Goal: Information Seeking & Learning: Find specific fact

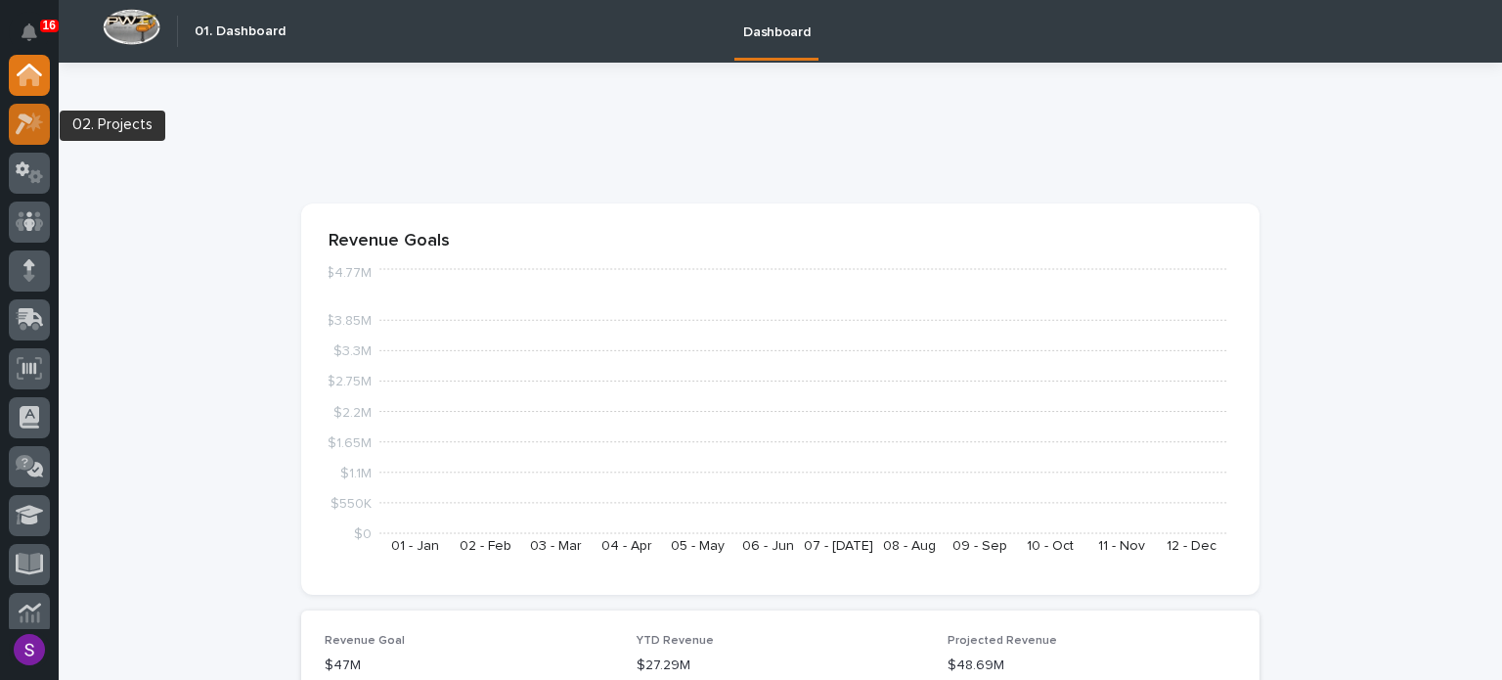
click at [34, 131] on icon at bounding box center [30, 123] width 28 height 22
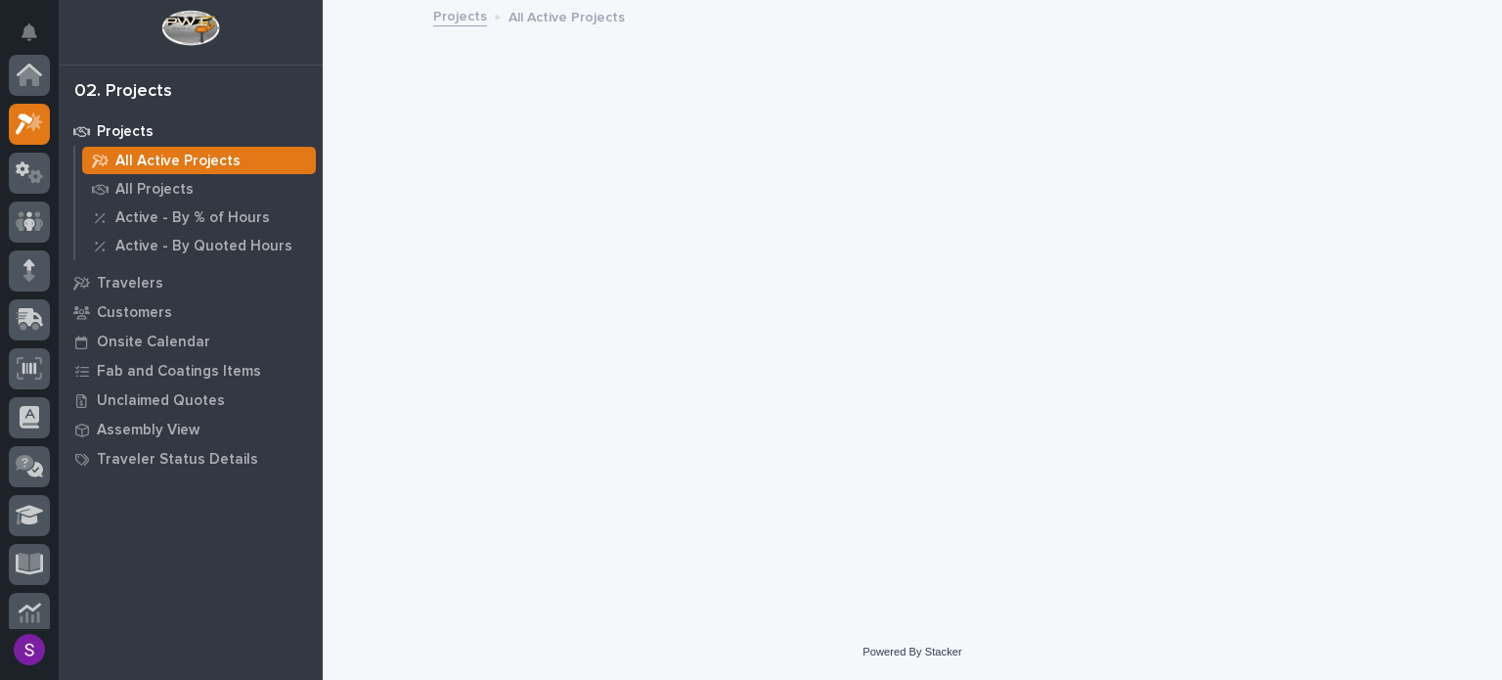
scroll to position [49, 0]
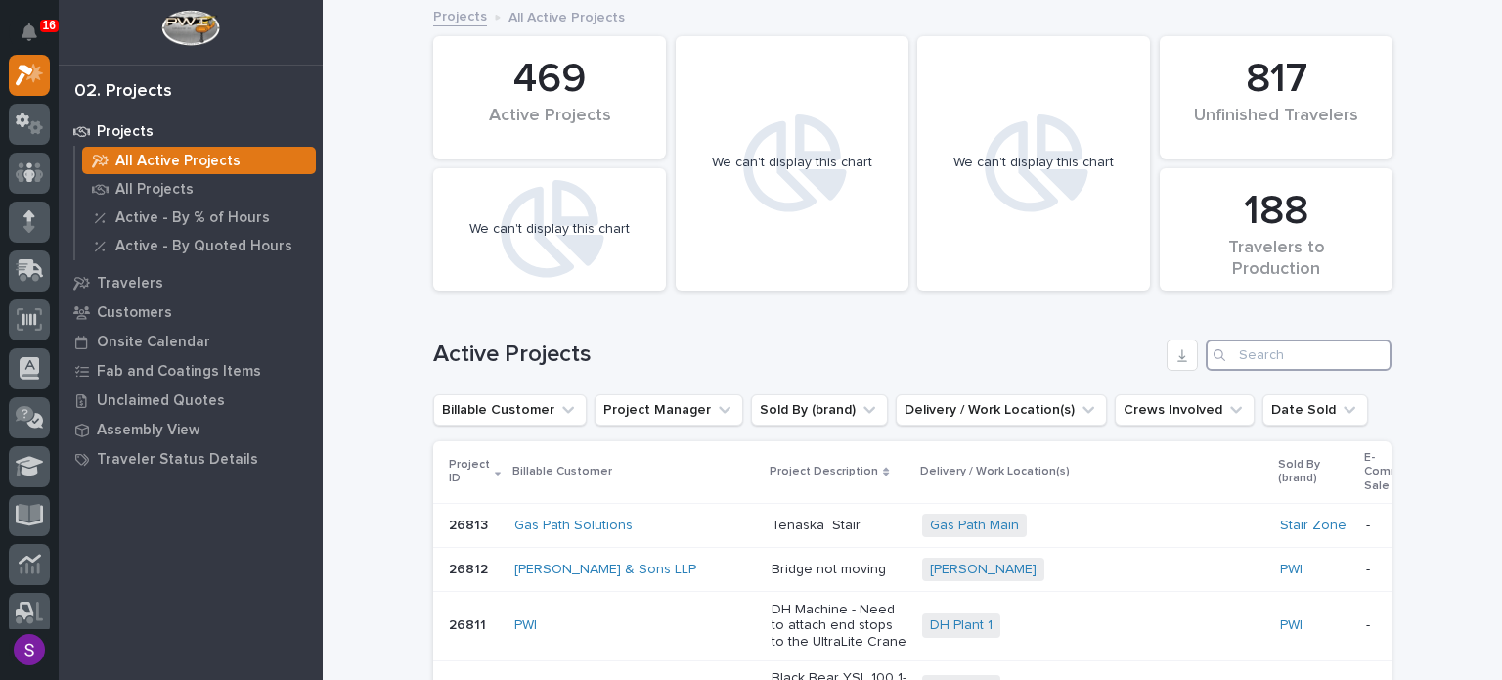
click at [1292, 344] on input "Search" at bounding box center [1299, 354] width 186 height 31
paste input "26747"
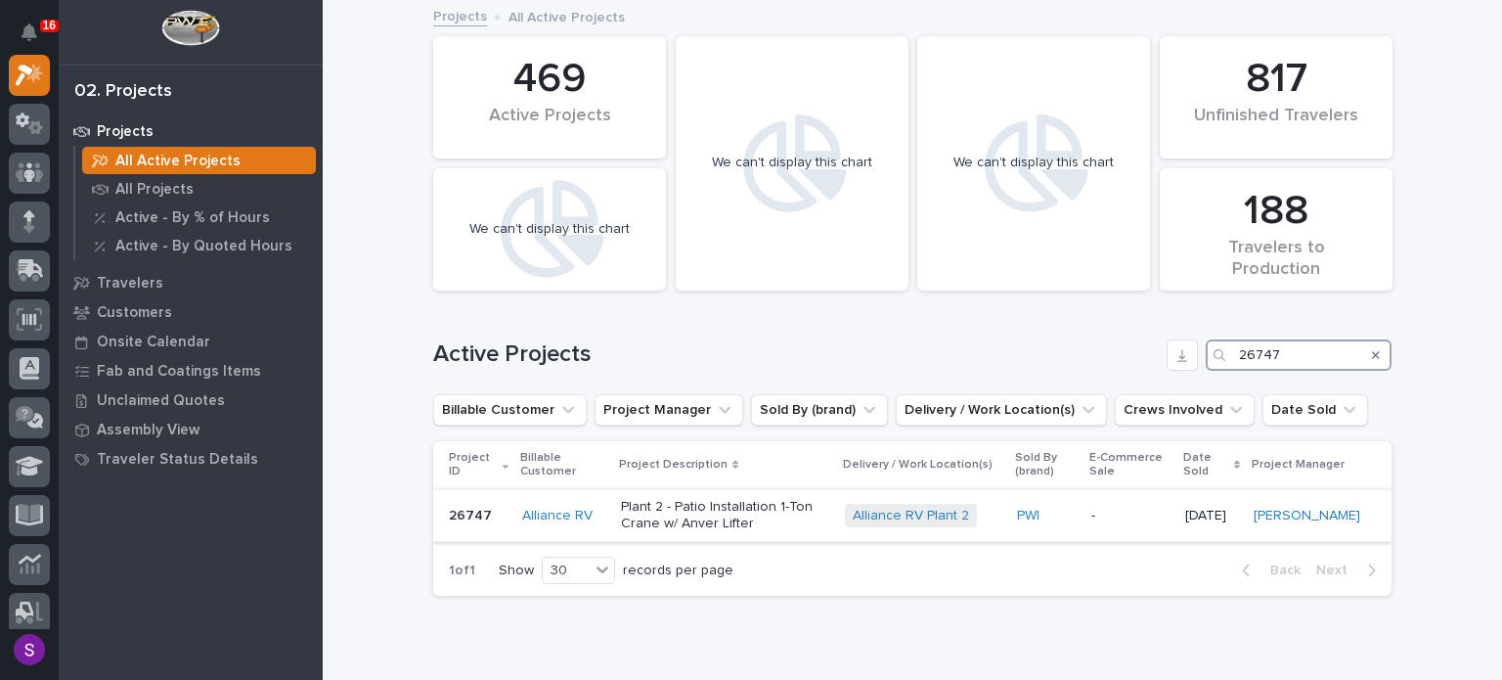
type input "26747"
click at [1104, 516] on p "-" at bounding box center [1130, 516] width 78 height 17
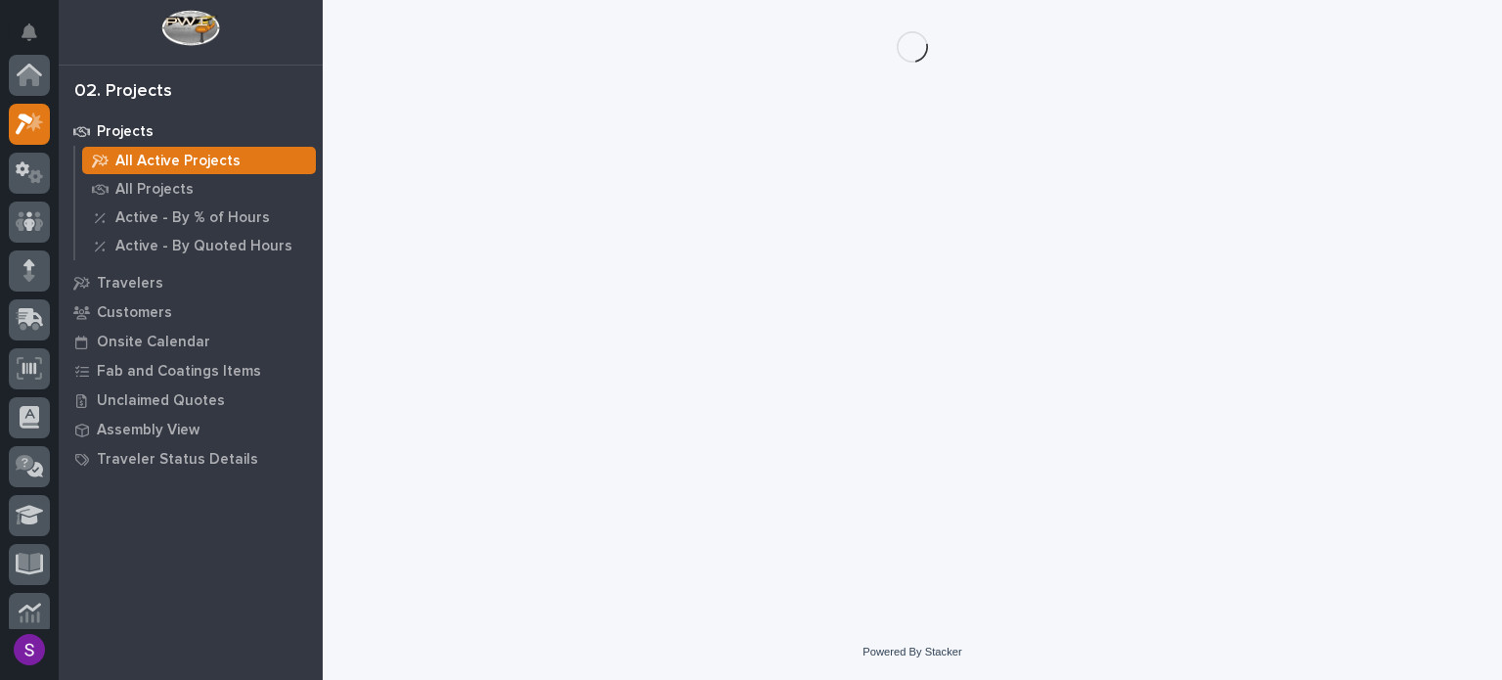
scroll to position [49, 0]
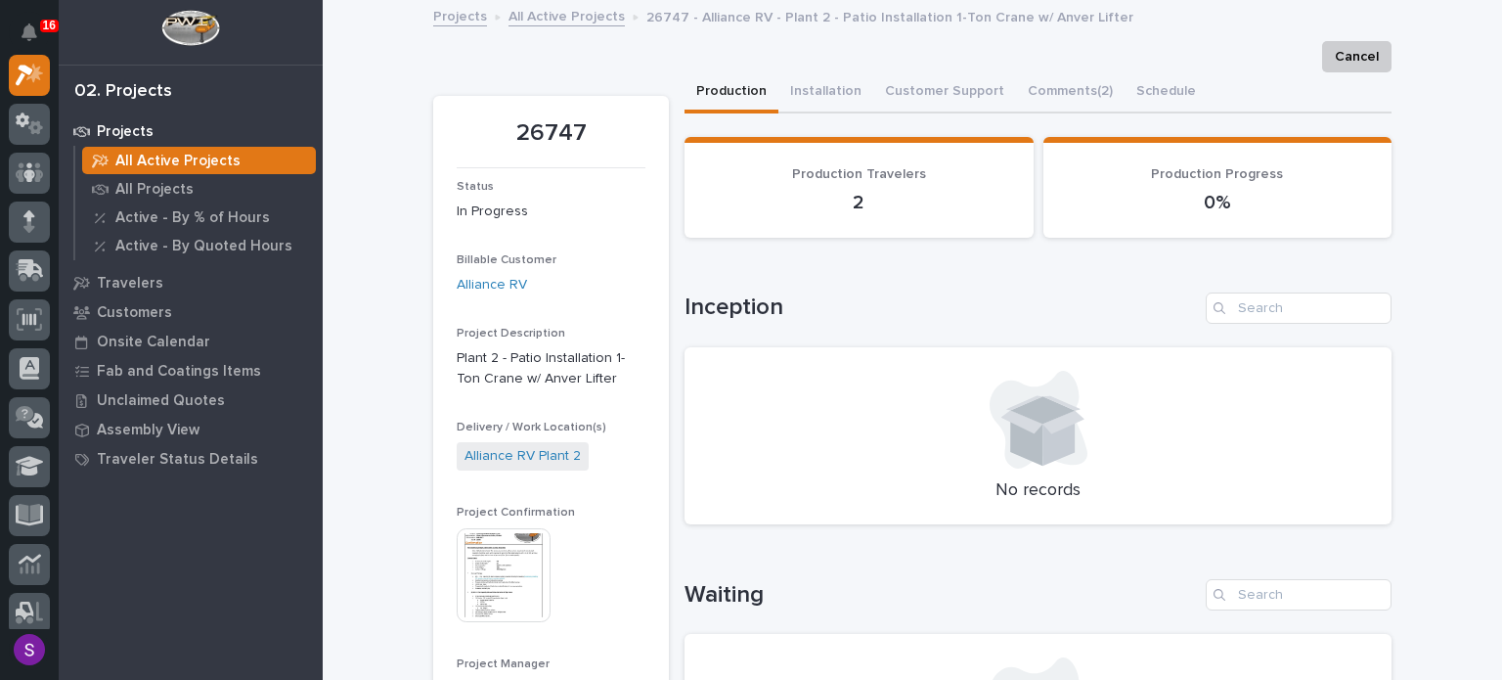
click at [521, 563] on img at bounding box center [504, 575] width 94 height 94
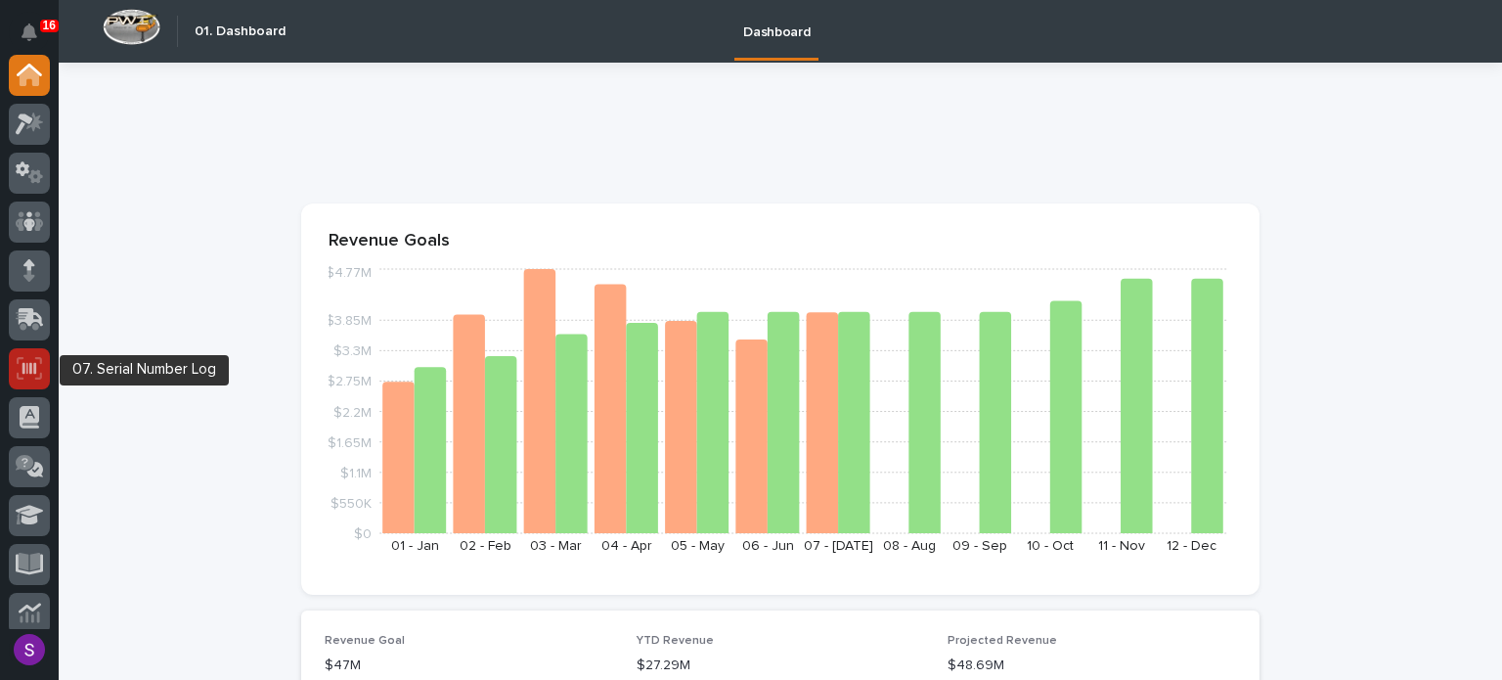
click at [26, 370] on icon at bounding box center [29, 368] width 14 height 12
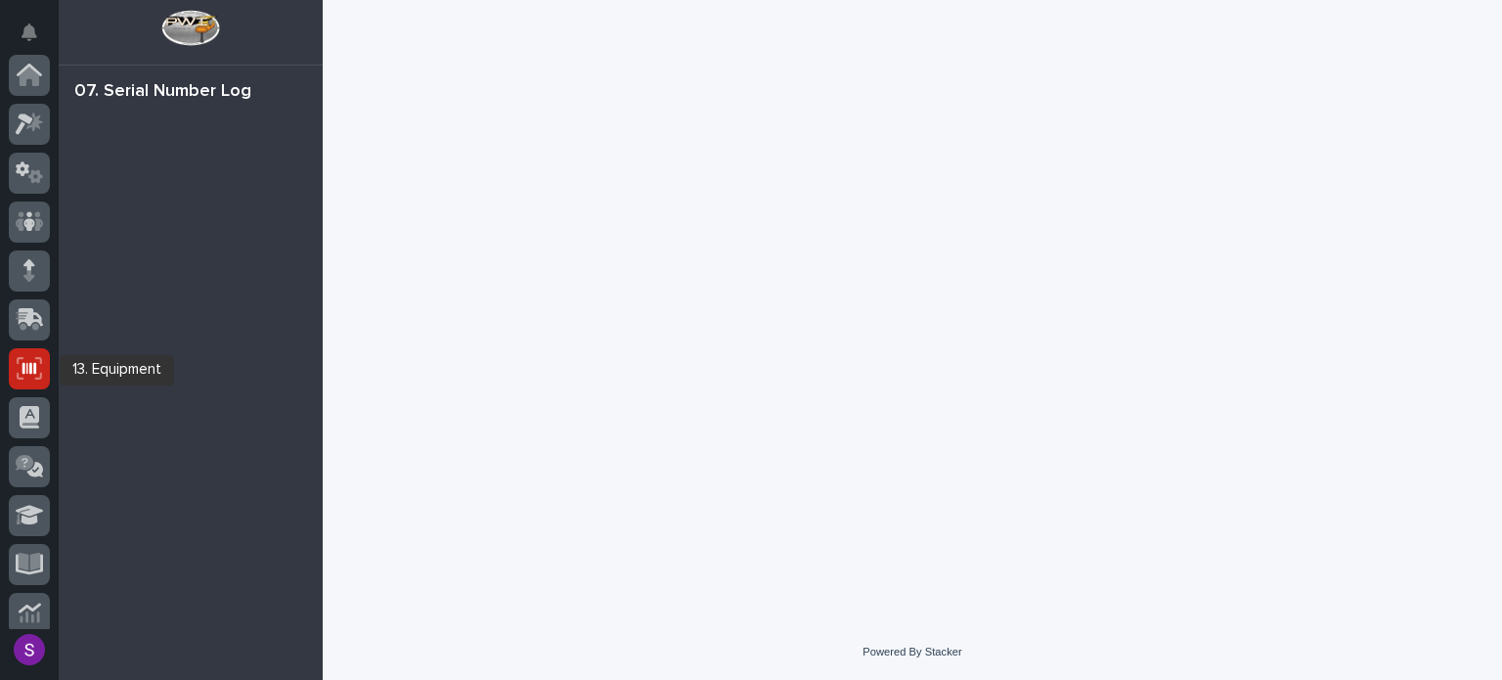
scroll to position [293, 0]
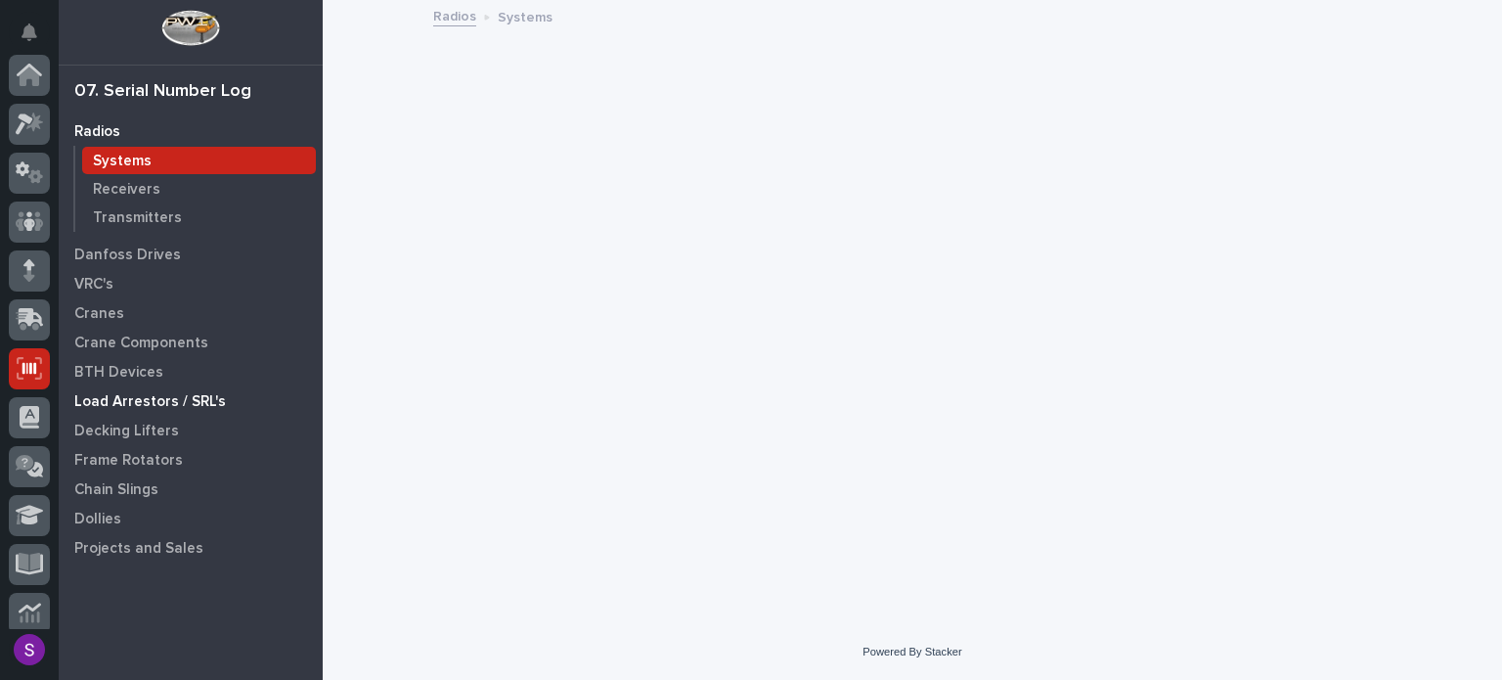
scroll to position [293, 0]
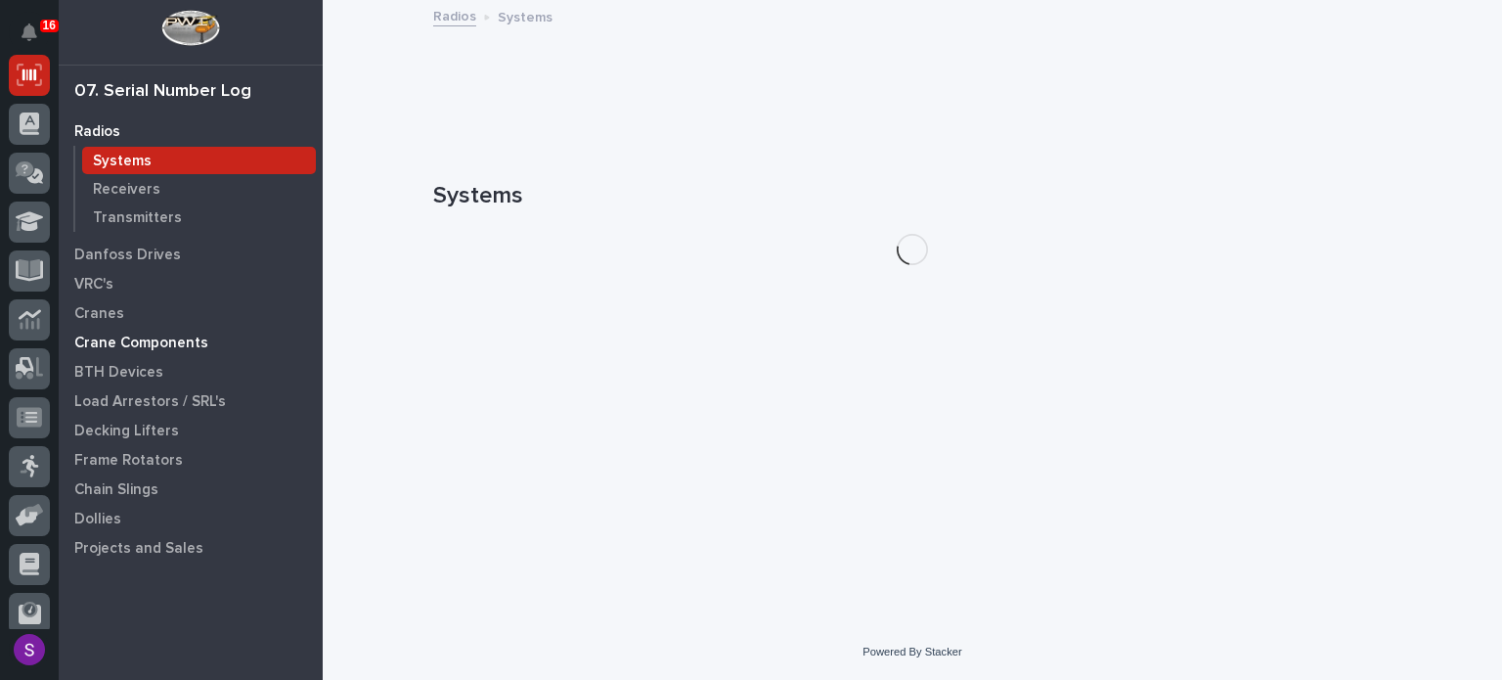
click at [141, 333] on div "Crane Components" at bounding box center [191, 342] width 254 height 27
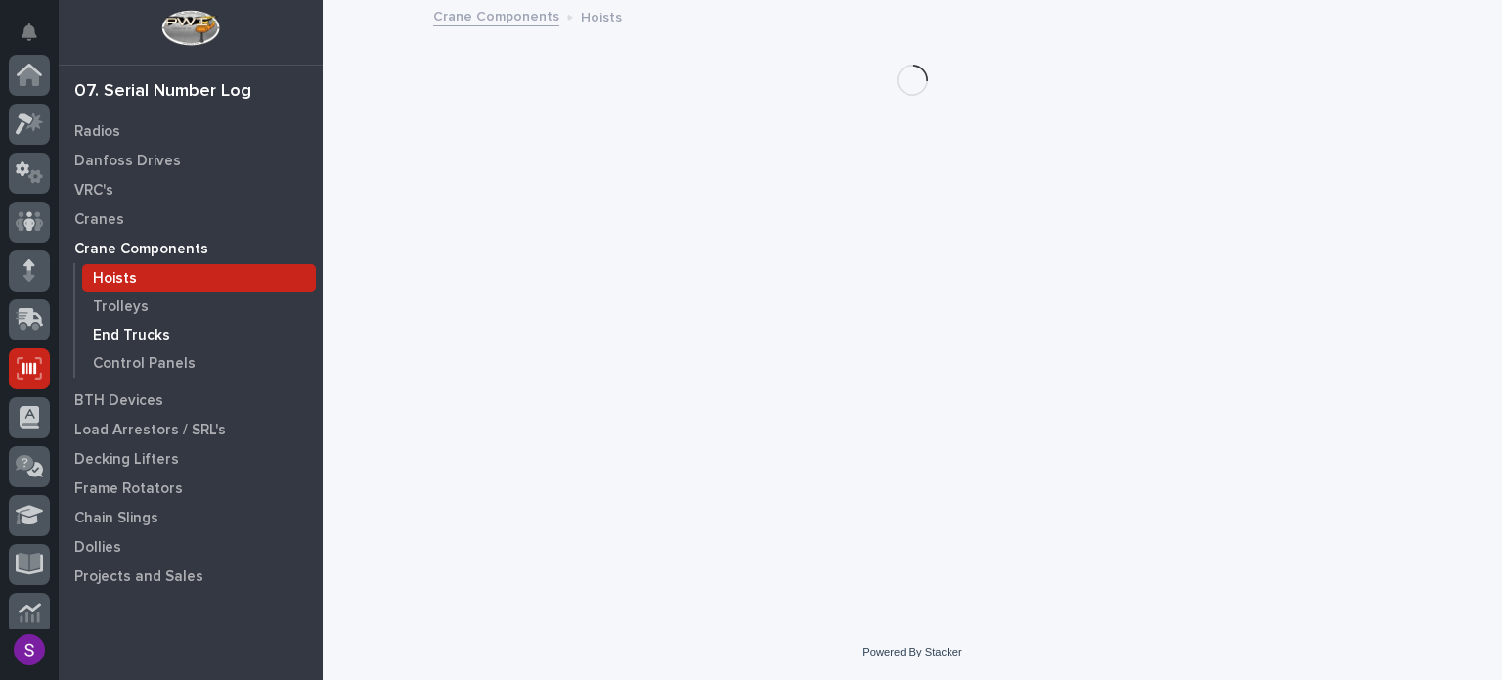
scroll to position [293, 0]
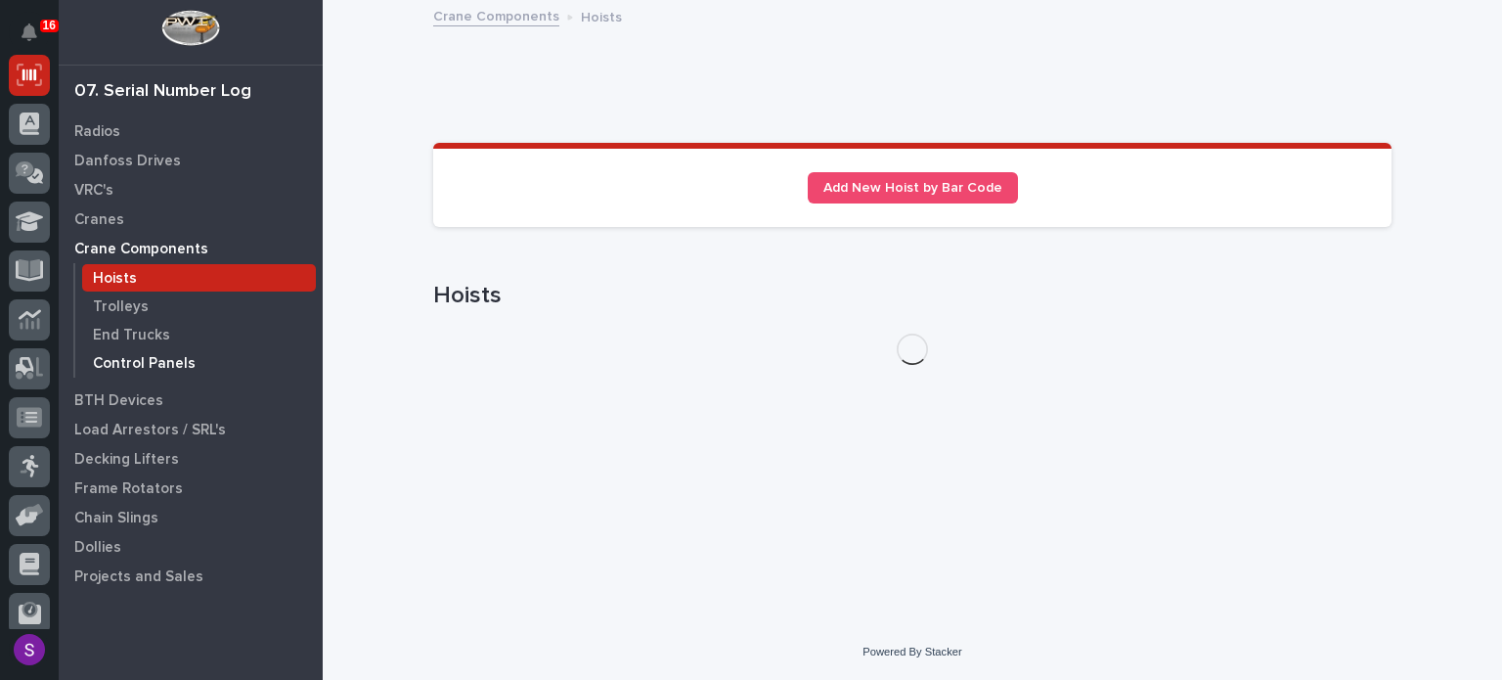
click at [156, 365] on p "Control Panels" at bounding box center [144, 364] width 103 height 18
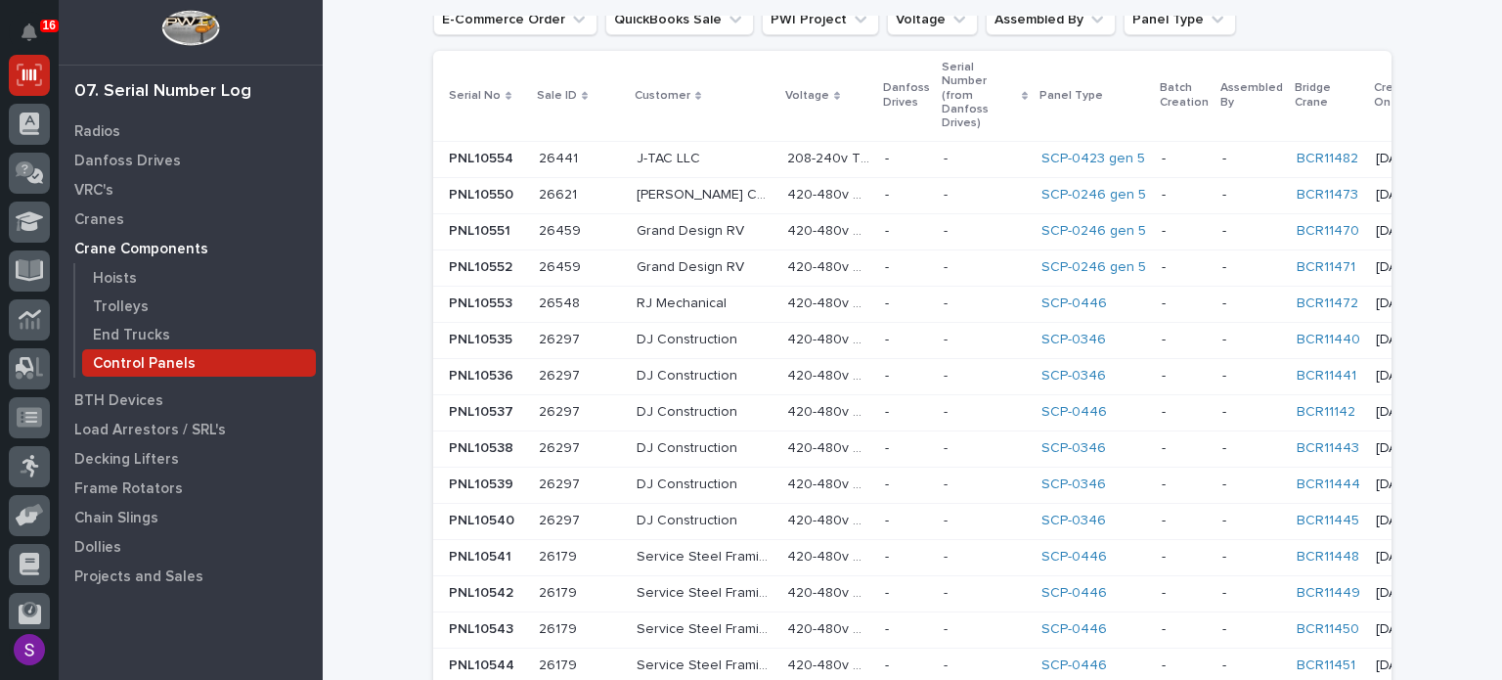
scroll to position [489, 0]
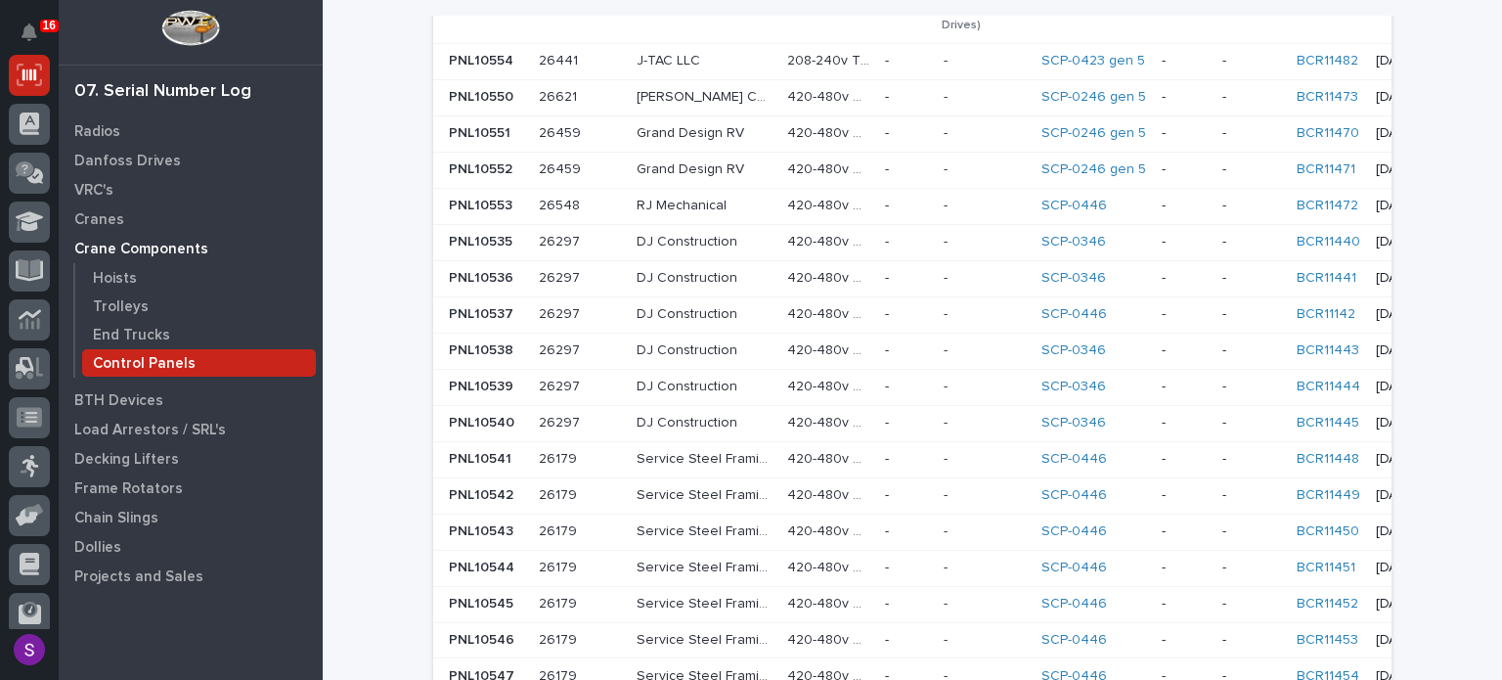
click at [582, 306] on p at bounding box center [580, 314] width 82 height 17
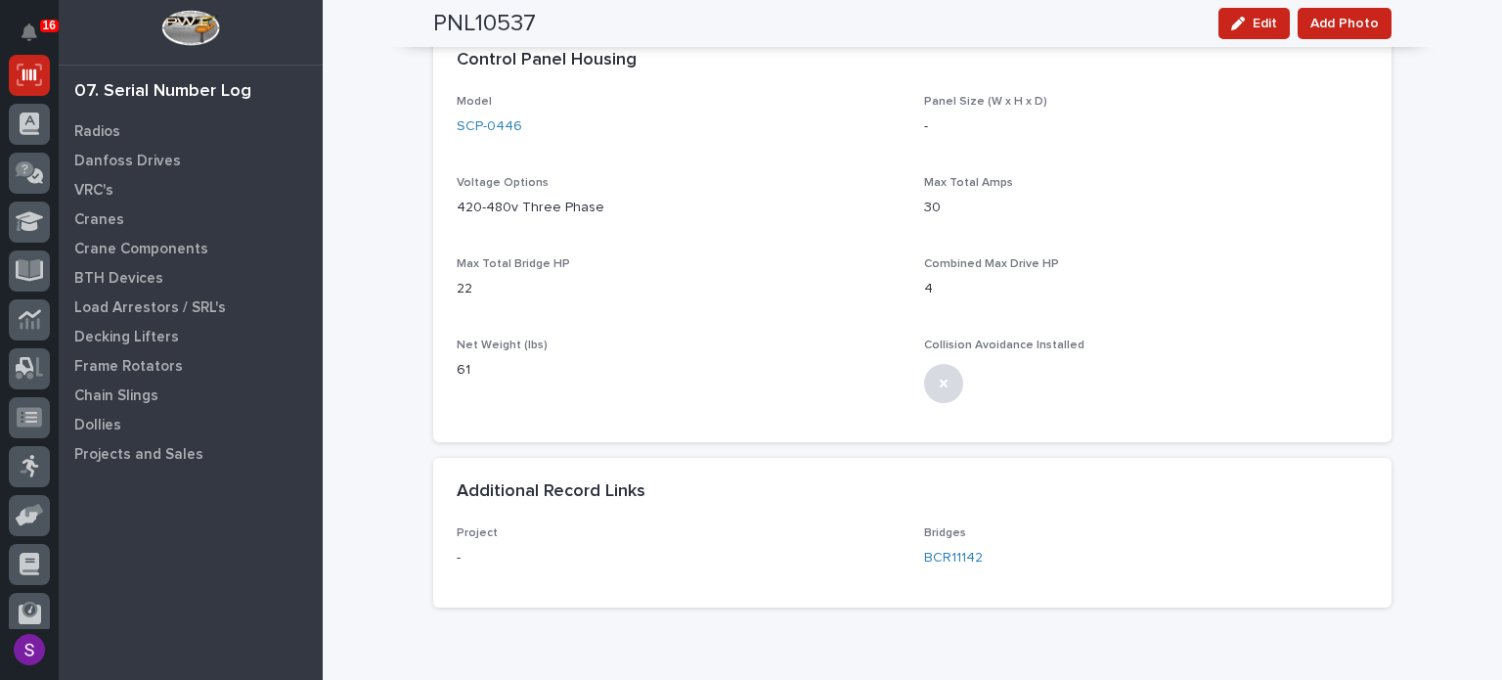
scroll to position [1316, 0]
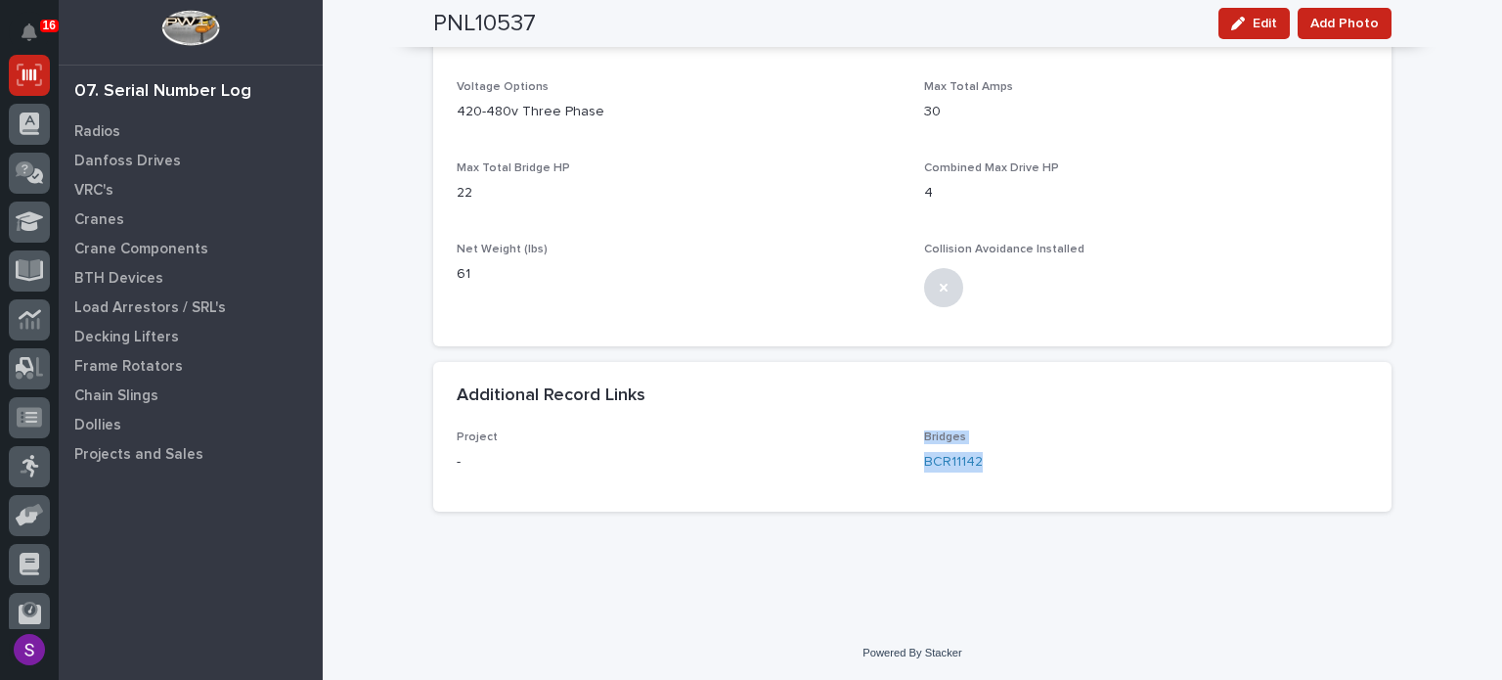
drag, startPoint x: 877, startPoint y: 461, endPoint x: 1018, endPoint y: 466, distance: 140.9
click at [1018, 466] on div "Project - Bridges BCR11142" at bounding box center [913, 459] width 912 height 58
click at [1046, 466] on div "BCR11142" at bounding box center [1146, 462] width 444 height 21
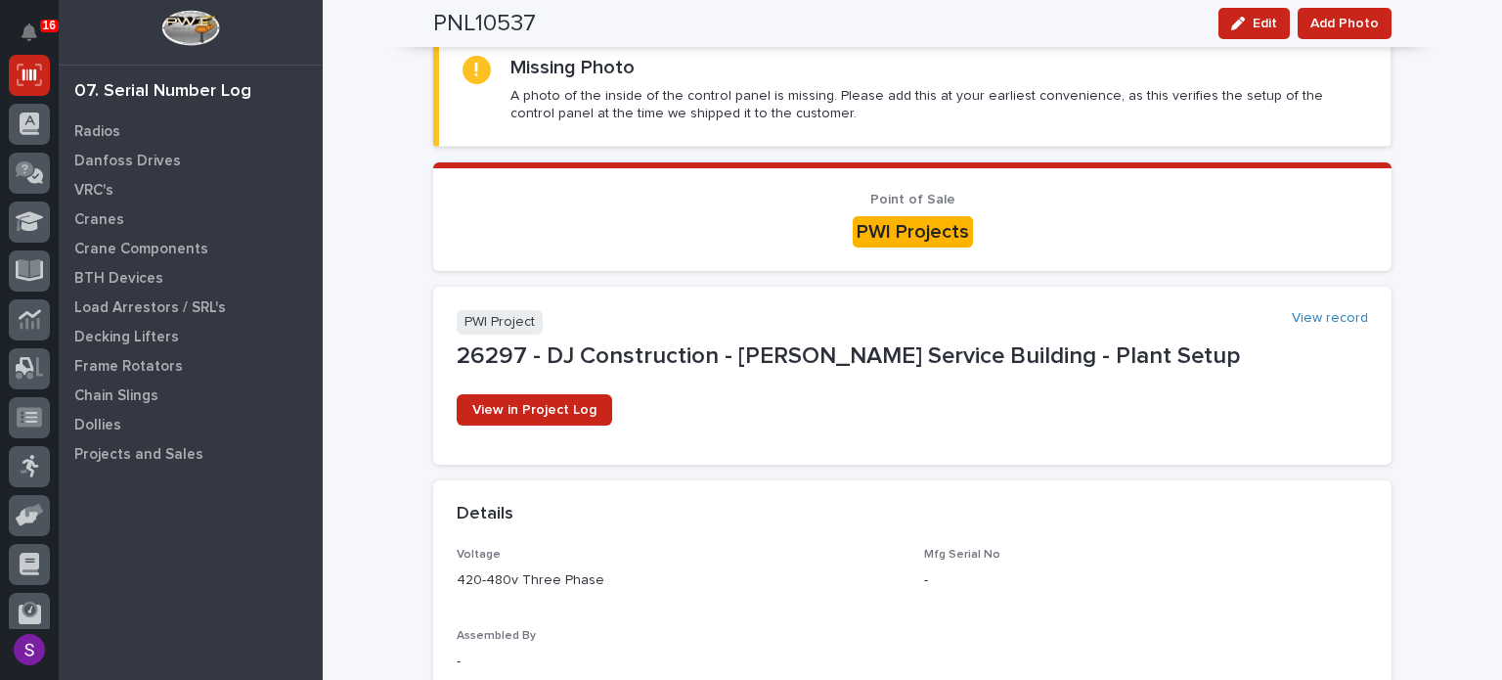
scroll to position [0, 0]
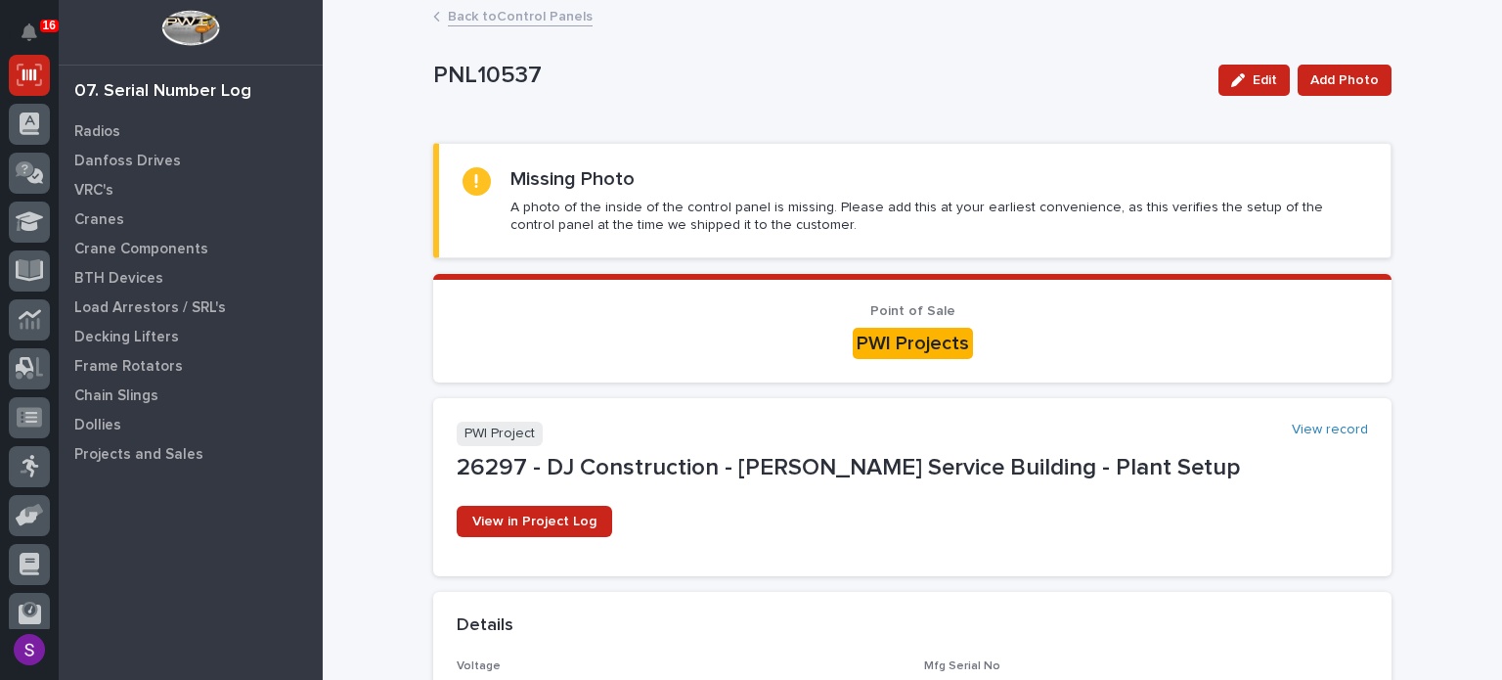
click at [514, 16] on link "Back to Control Panels" at bounding box center [520, 15] width 145 height 22
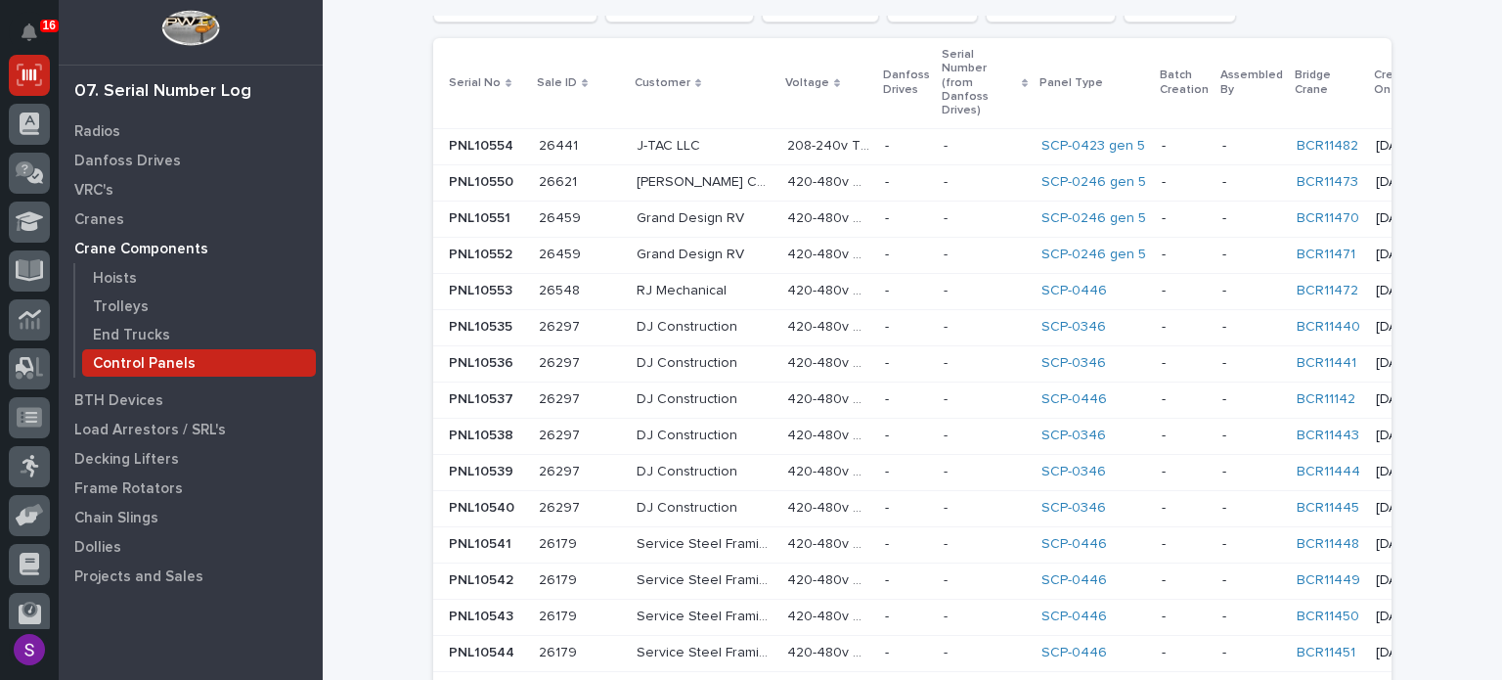
scroll to position [489, 0]
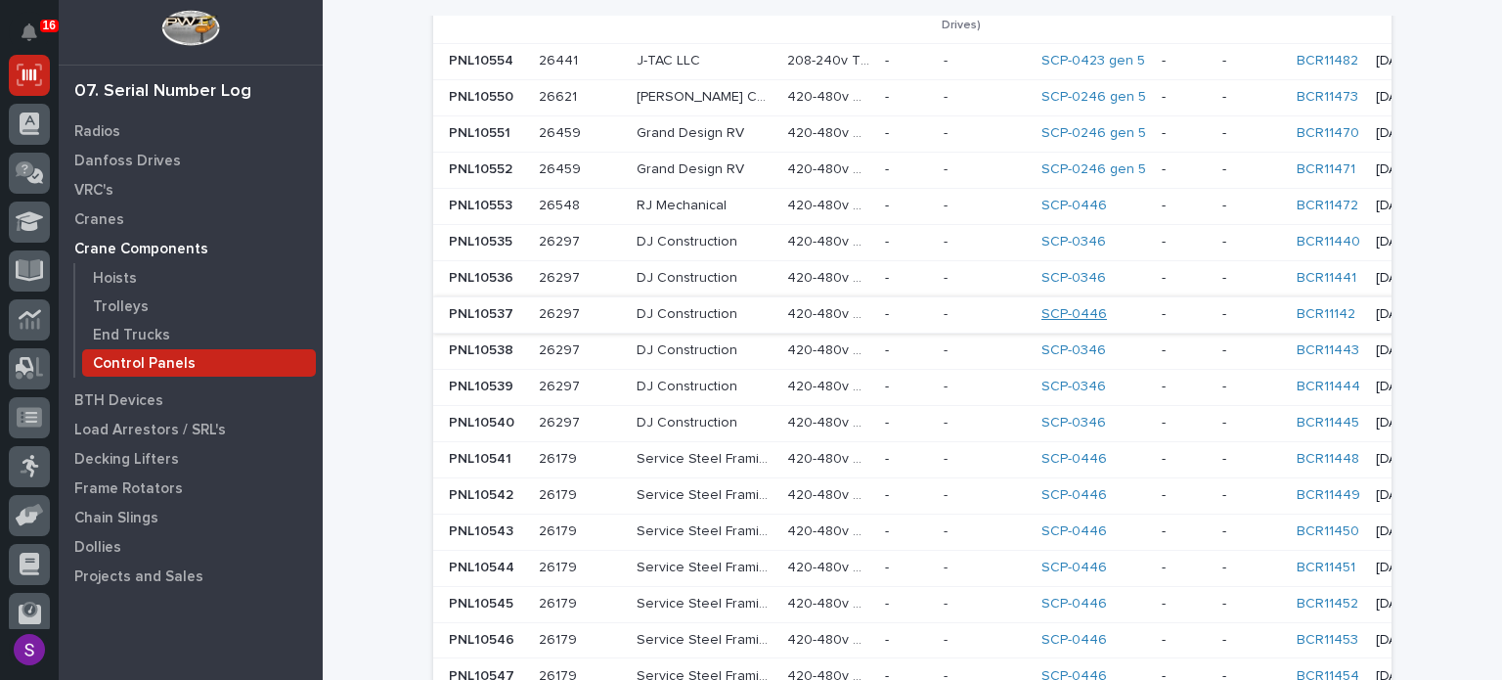
click at [1042, 306] on link "SCP-0446" at bounding box center [1075, 314] width 66 height 17
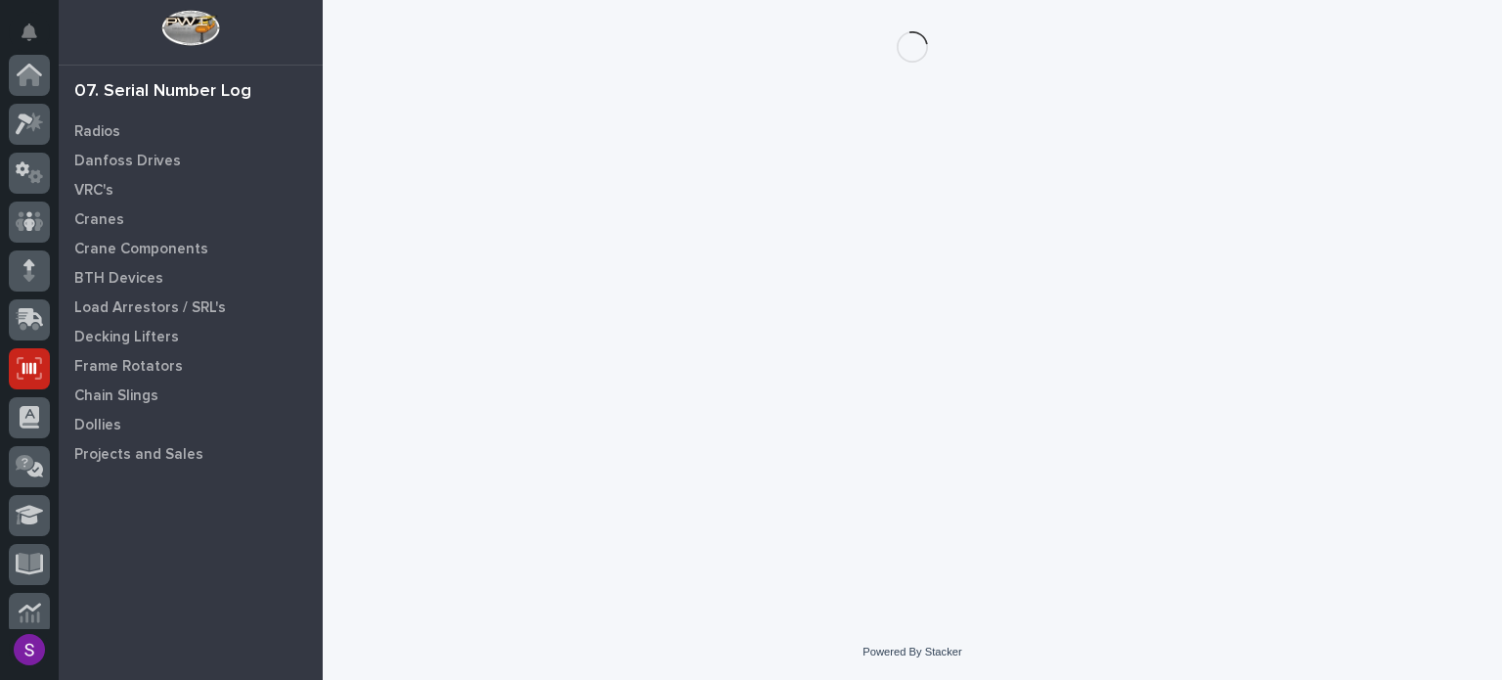
scroll to position [293, 0]
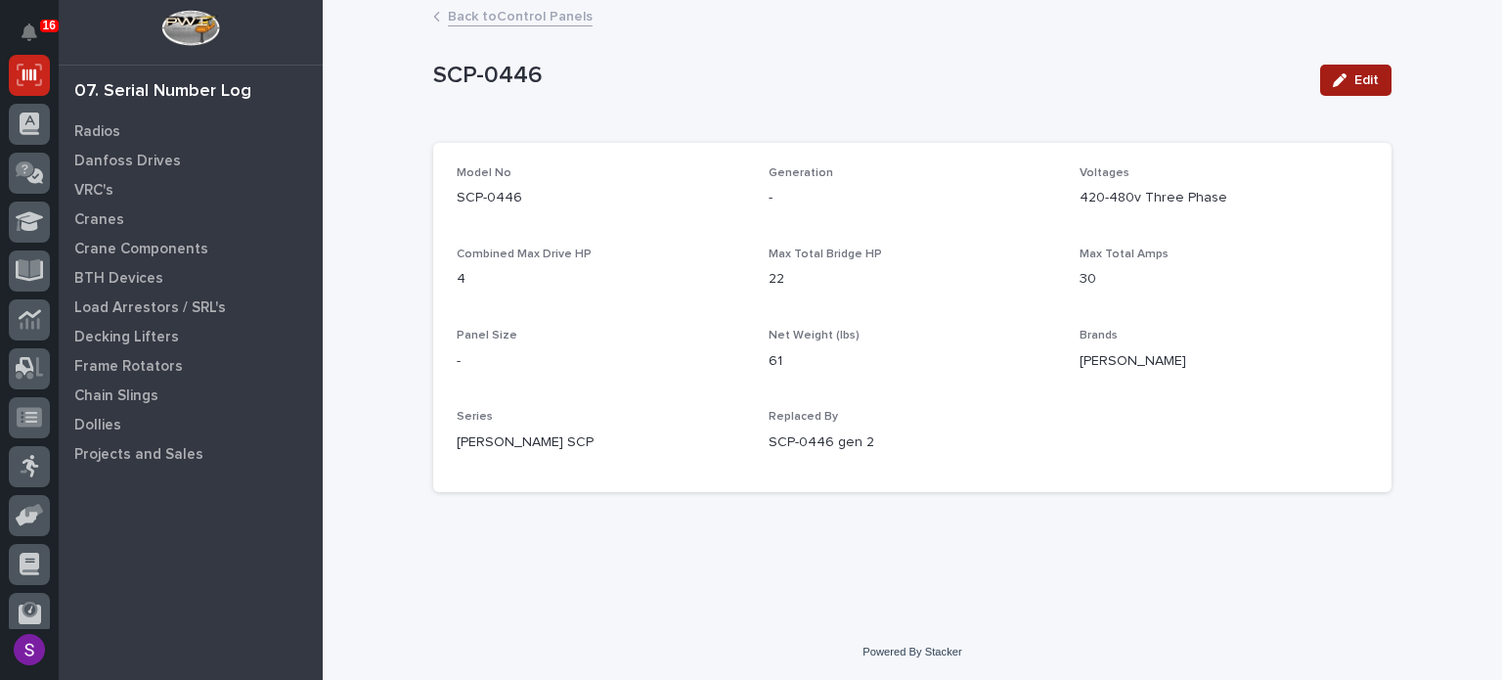
click at [1380, 69] on button "Edit" at bounding box center [1355, 80] width 71 height 31
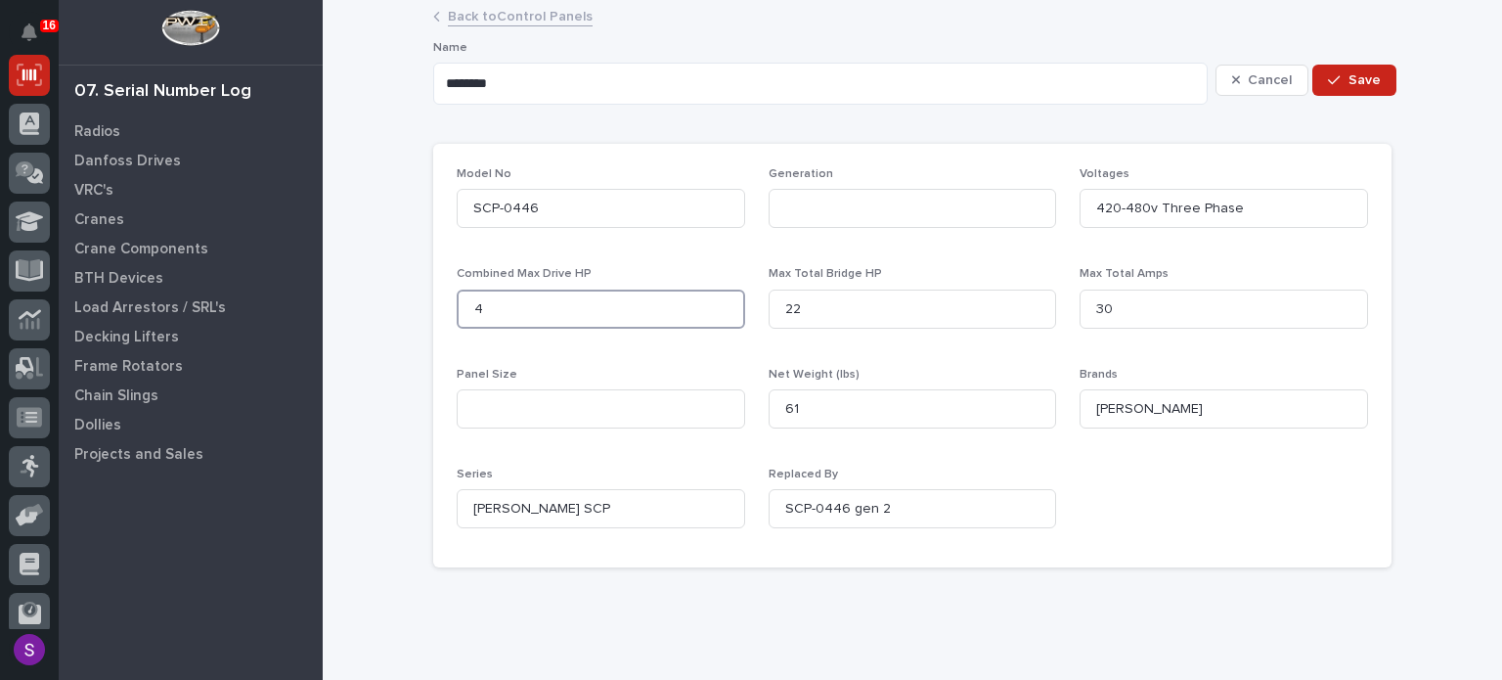
drag, startPoint x: 505, startPoint y: 300, endPoint x: 439, endPoint y: 297, distance: 65.6
click at [439, 297] on div "Model No SCP-0446 Generation Voltages 420-480v Three Phase Combined Max Drive H…" at bounding box center [912, 356] width 958 height 424
click at [1232, 69] on button "Cancel" at bounding box center [1263, 80] width 94 height 31
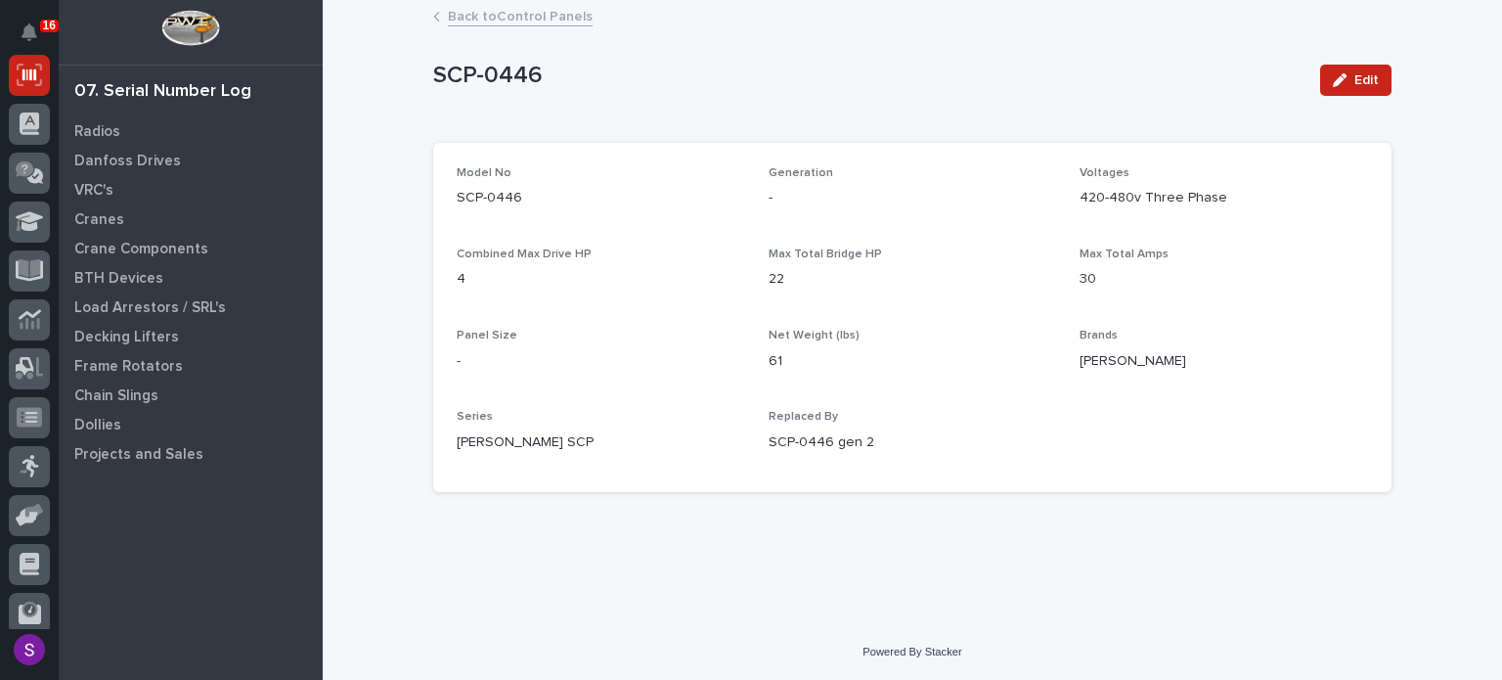
click at [516, 15] on link "Back to Control Panels" at bounding box center [520, 15] width 145 height 22
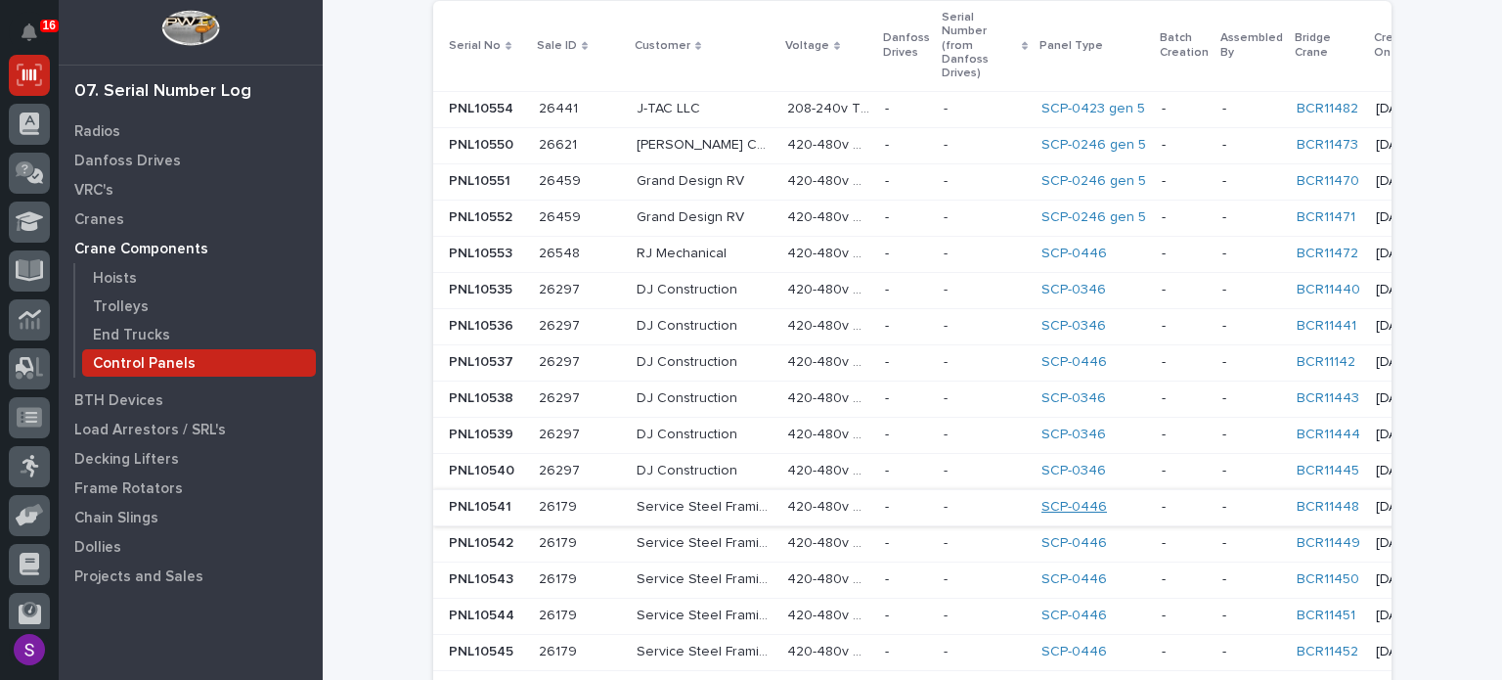
scroll to position [489, 0]
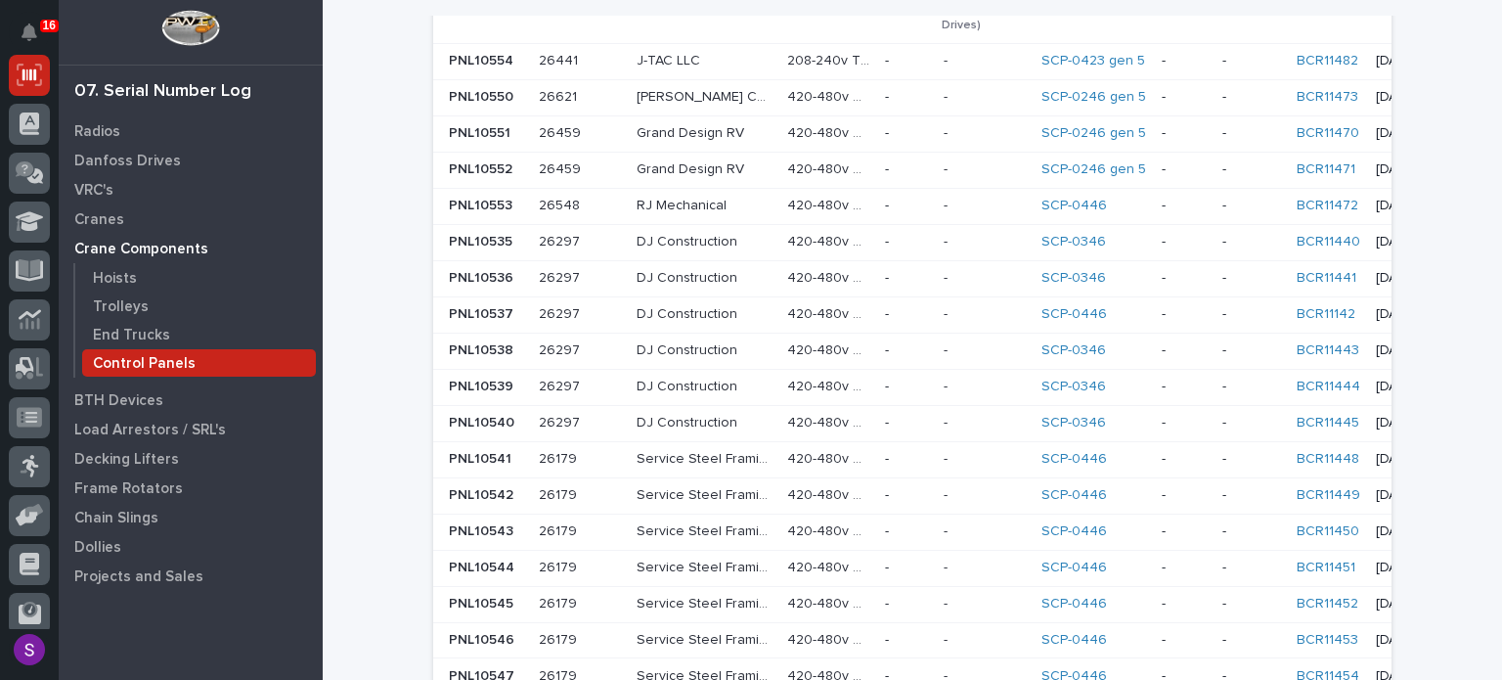
click at [1067, 306] on div "SCP-0446" at bounding box center [1094, 314] width 105 height 17
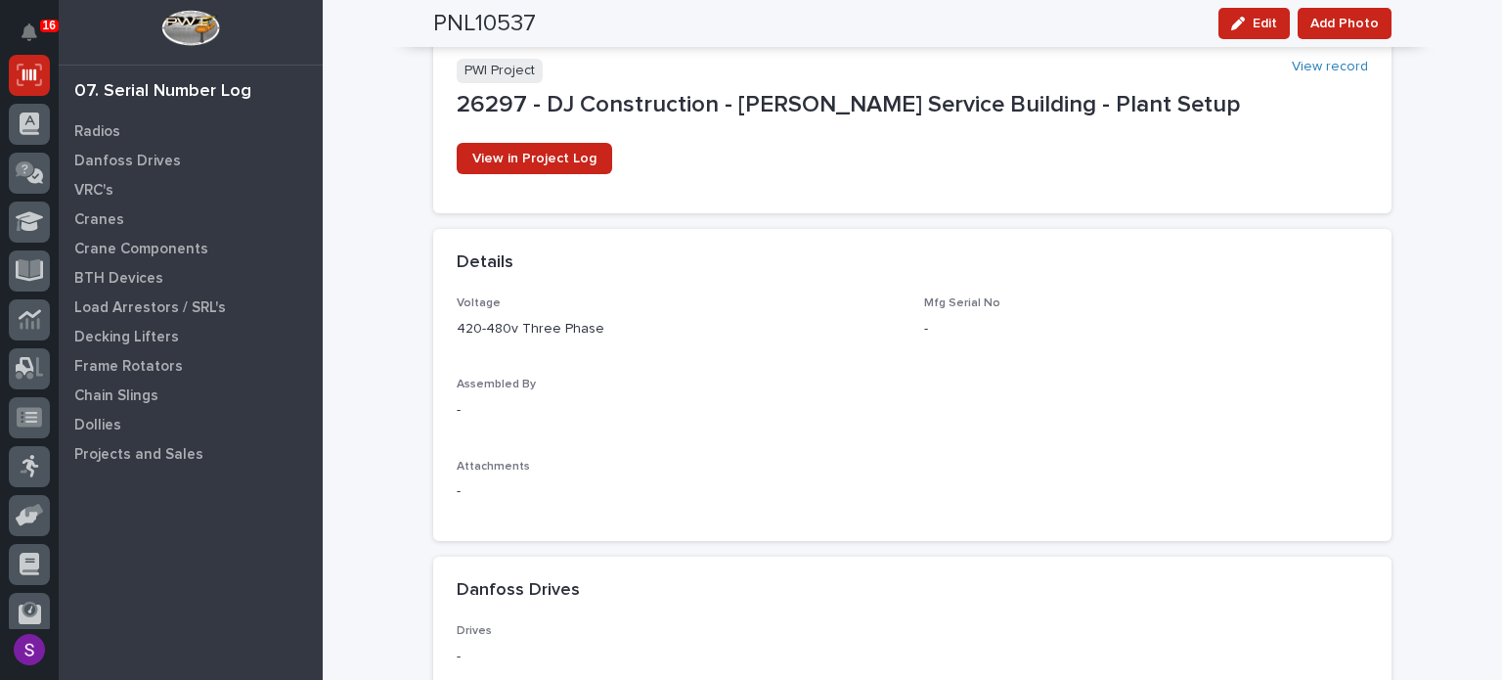
scroll to position [338, 0]
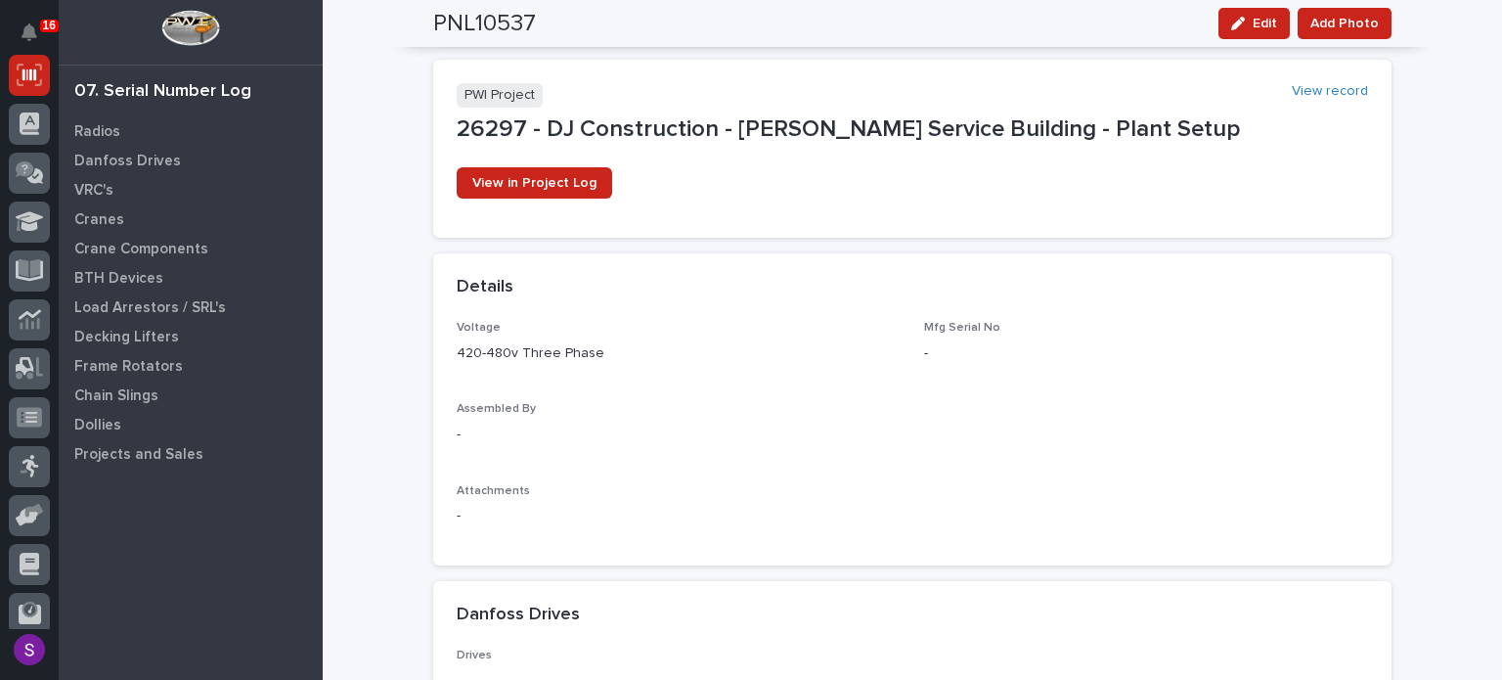
drag, startPoint x: 450, startPoint y: 418, endPoint x: 600, endPoint y: 441, distance: 151.5
click at [458, 443] on div "Assembled By -" at bounding box center [679, 431] width 444 height 58
click at [622, 421] on div "-" at bounding box center [679, 433] width 444 height 24
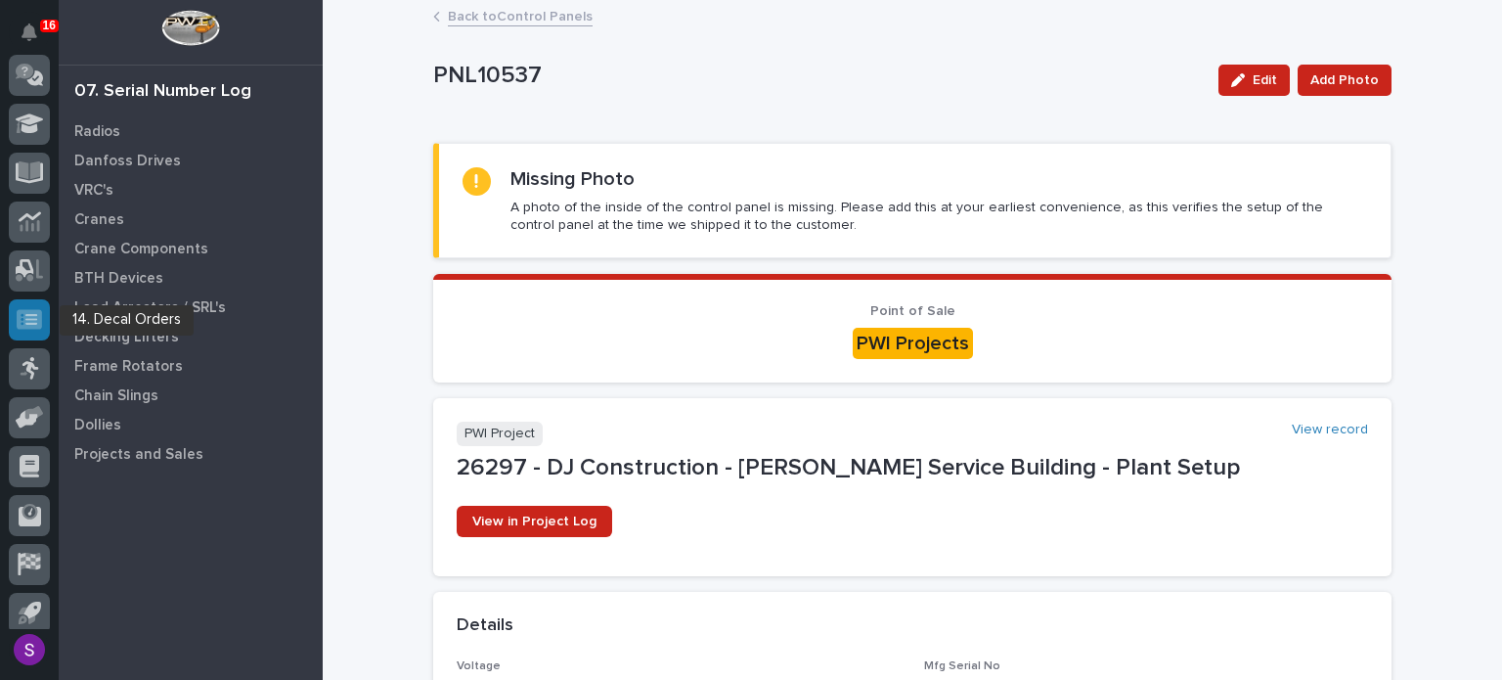
scroll to position [452, 0]
